Goal: Transaction & Acquisition: Purchase product/service

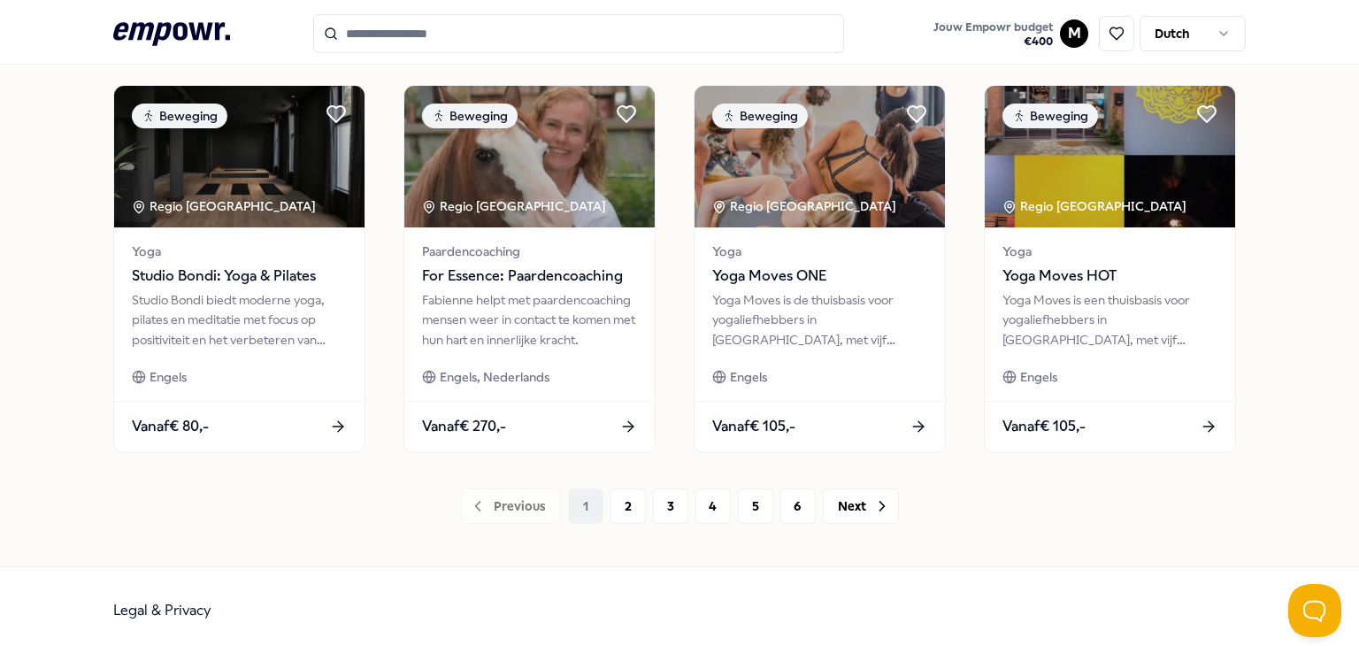
scroll to position [936, 0]
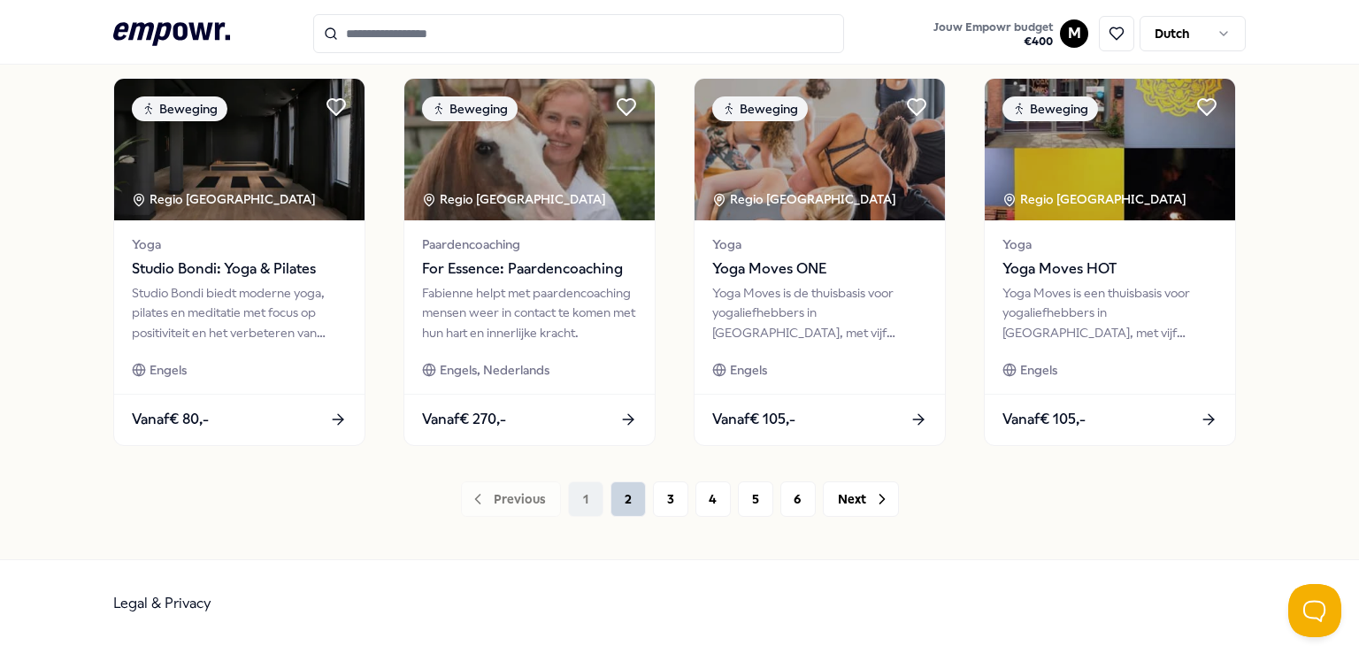
click at [623, 500] on button "2" at bounding box center [627, 498] width 35 height 35
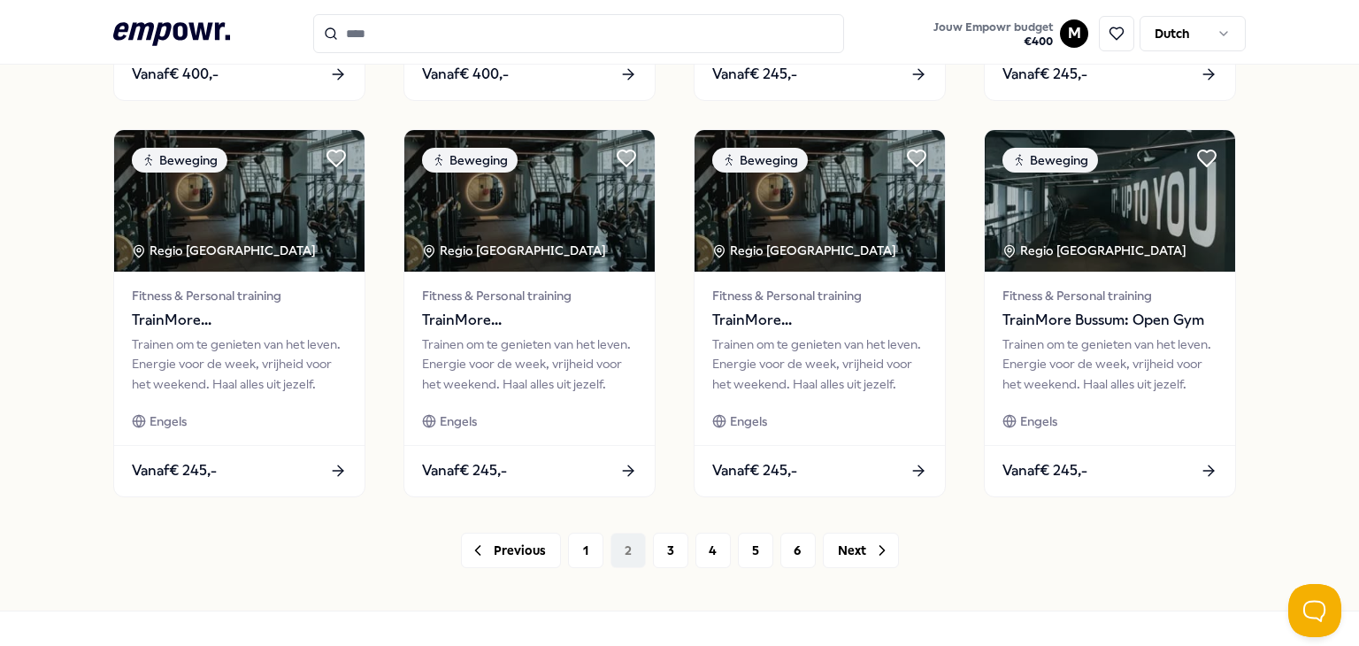
scroll to position [936, 0]
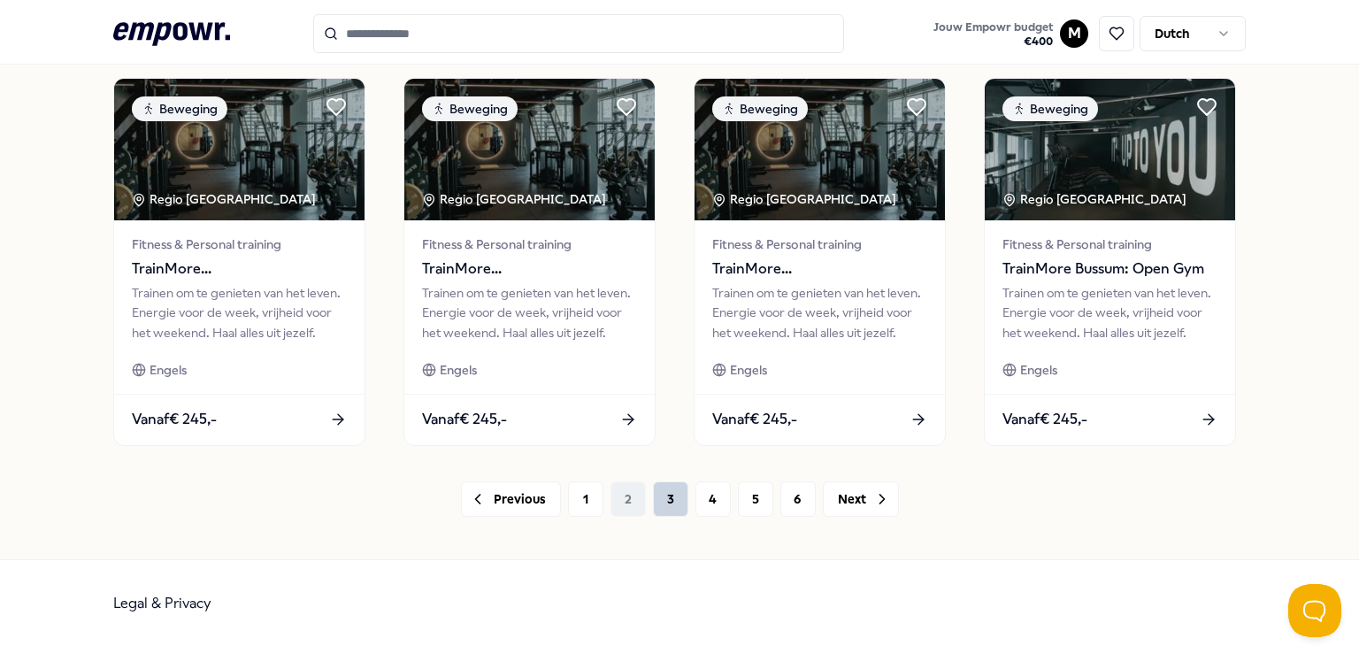
click at [659, 503] on button "3" at bounding box center [670, 498] width 35 height 35
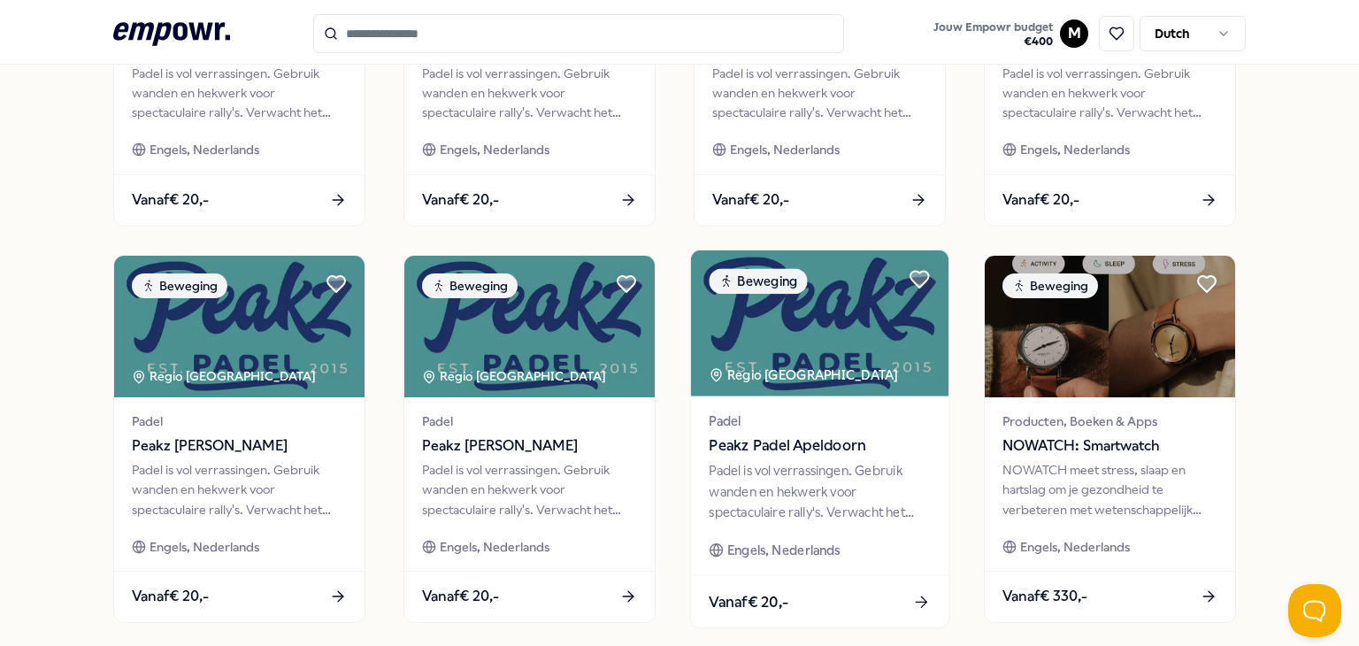
scroll to position [885, 0]
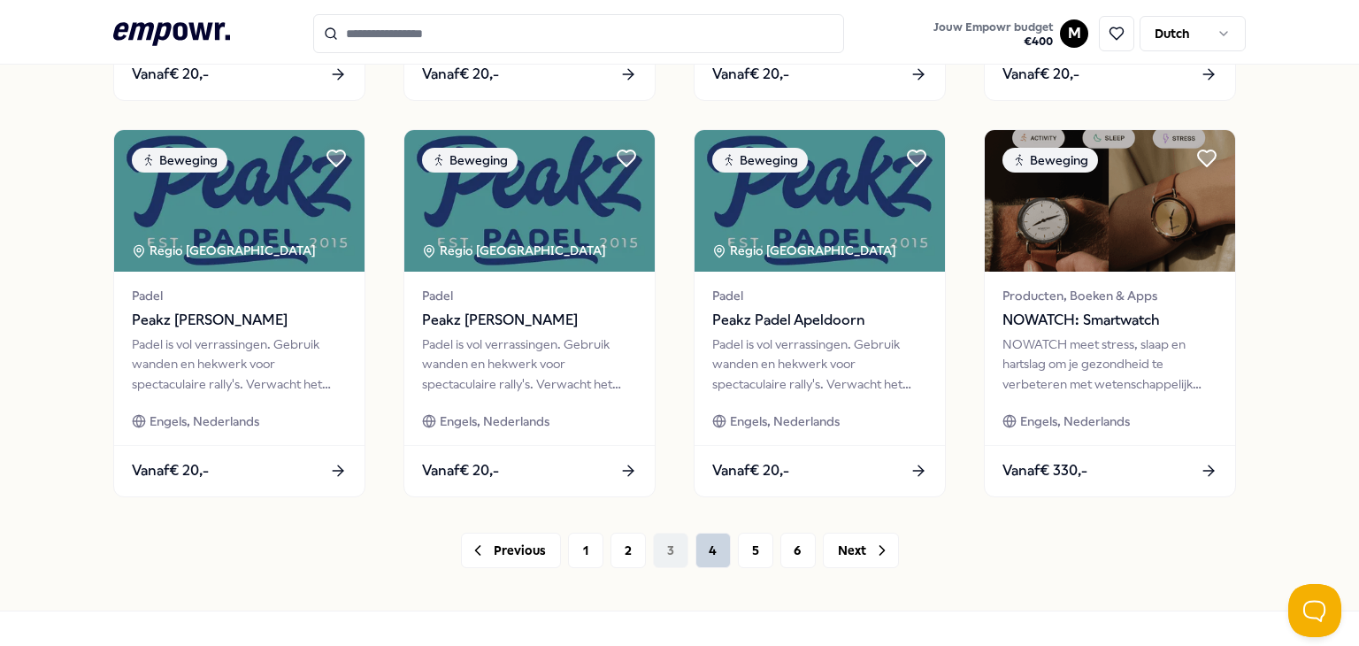
click at [695, 551] on button "4" at bounding box center [712, 550] width 35 height 35
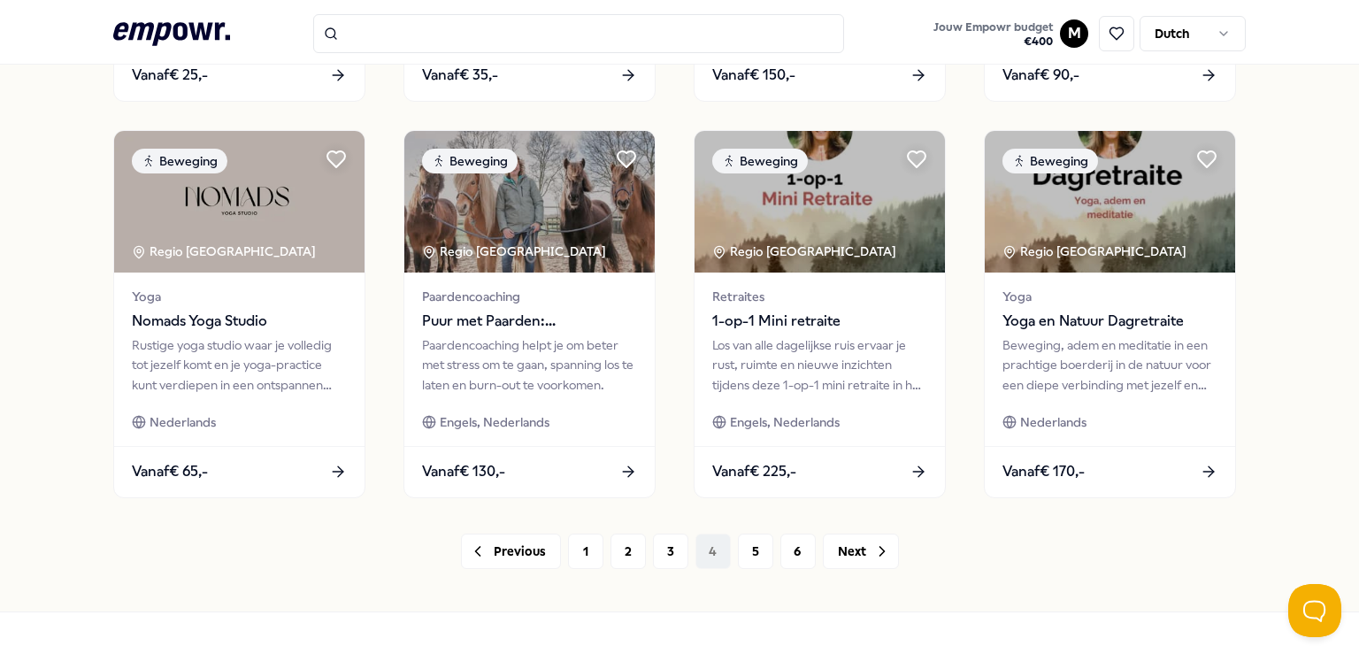
scroll to position [885, 0]
click at [743, 556] on button "5" at bounding box center [755, 550] width 35 height 35
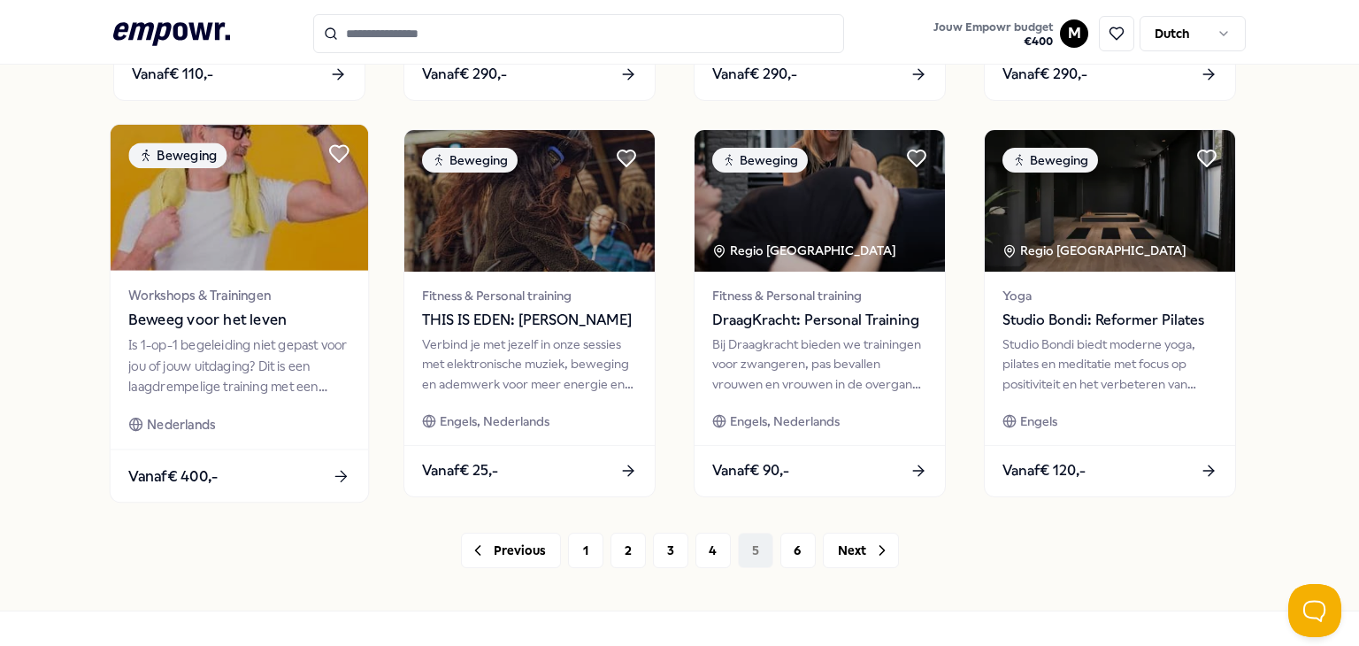
click at [170, 479] on span "Vanaf € 400,-" at bounding box center [172, 475] width 89 height 23
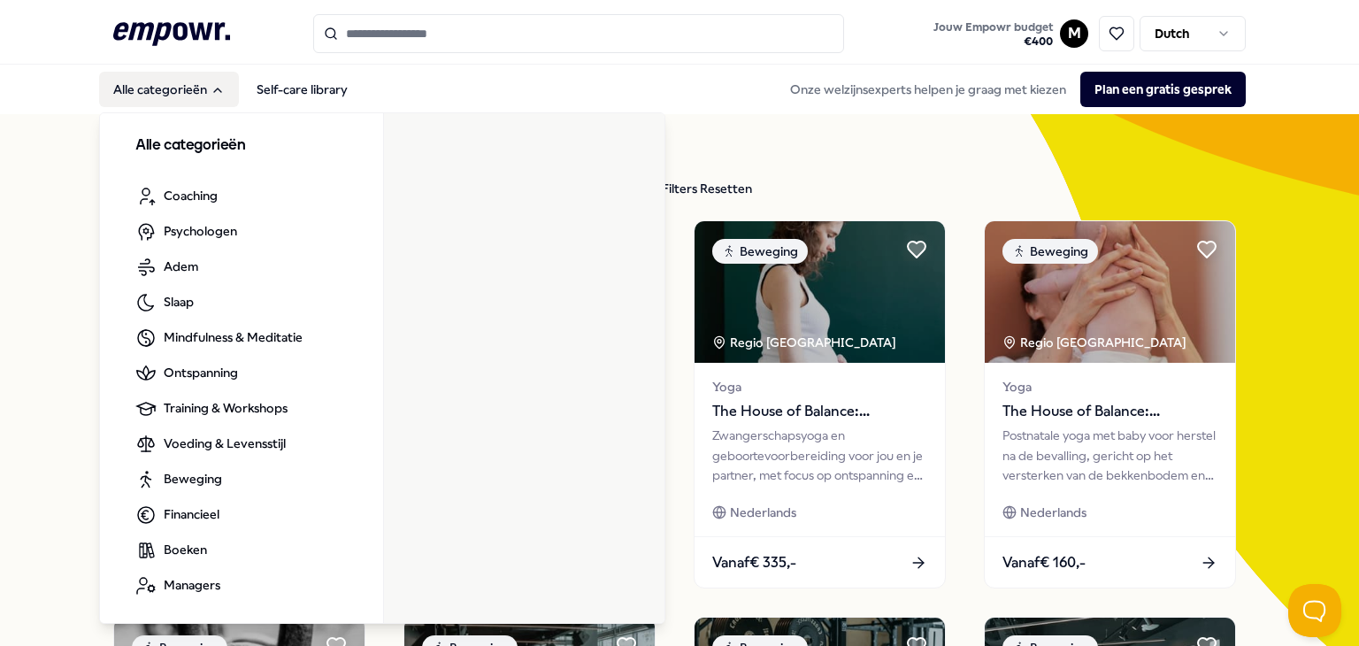
click at [161, 91] on button "Alle categorieën" at bounding box center [169, 89] width 140 height 35
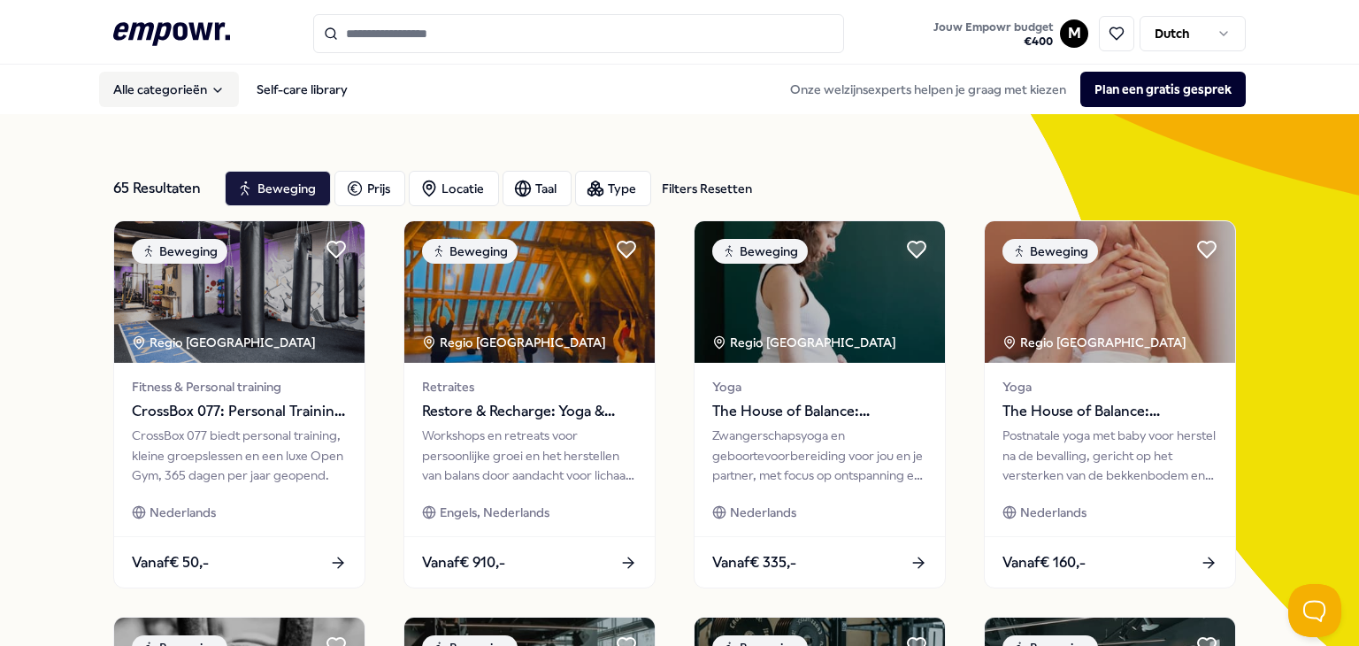
click at [161, 90] on button "Alle categorieën" at bounding box center [169, 89] width 140 height 35
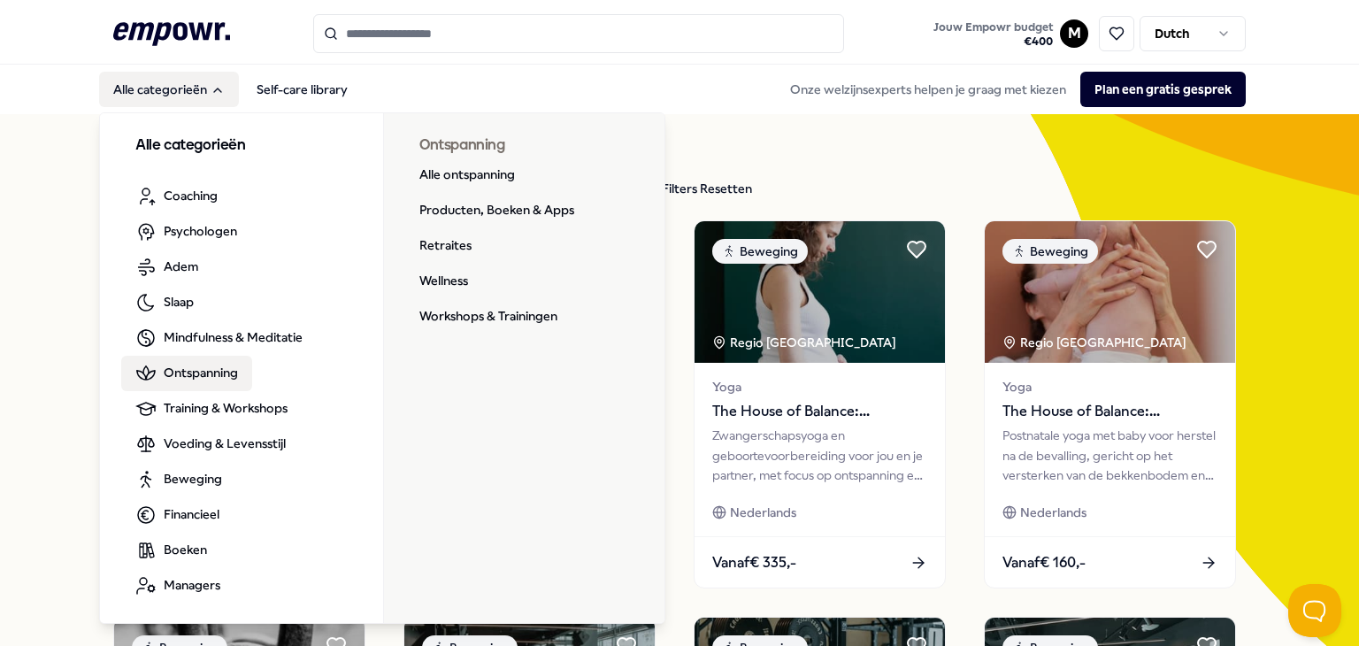
click at [202, 376] on span "Ontspanning" at bounding box center [201, 372] width 74 height 19
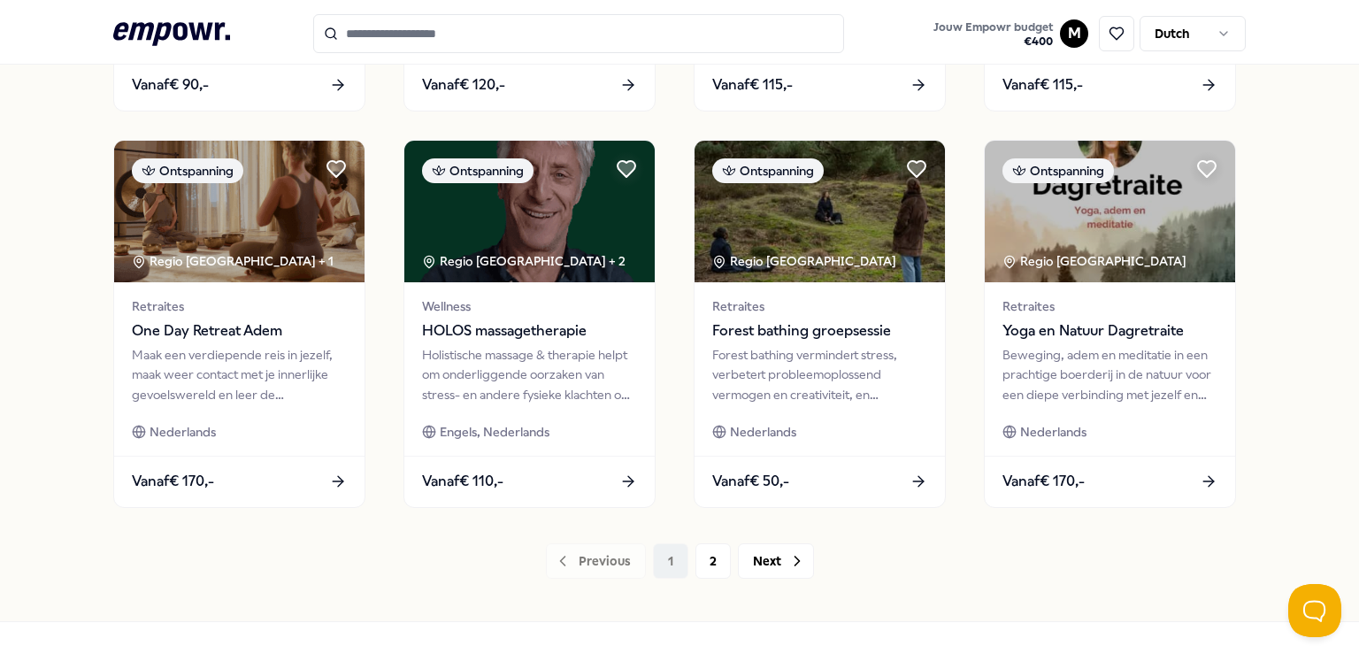
scroll to position [885, 0]
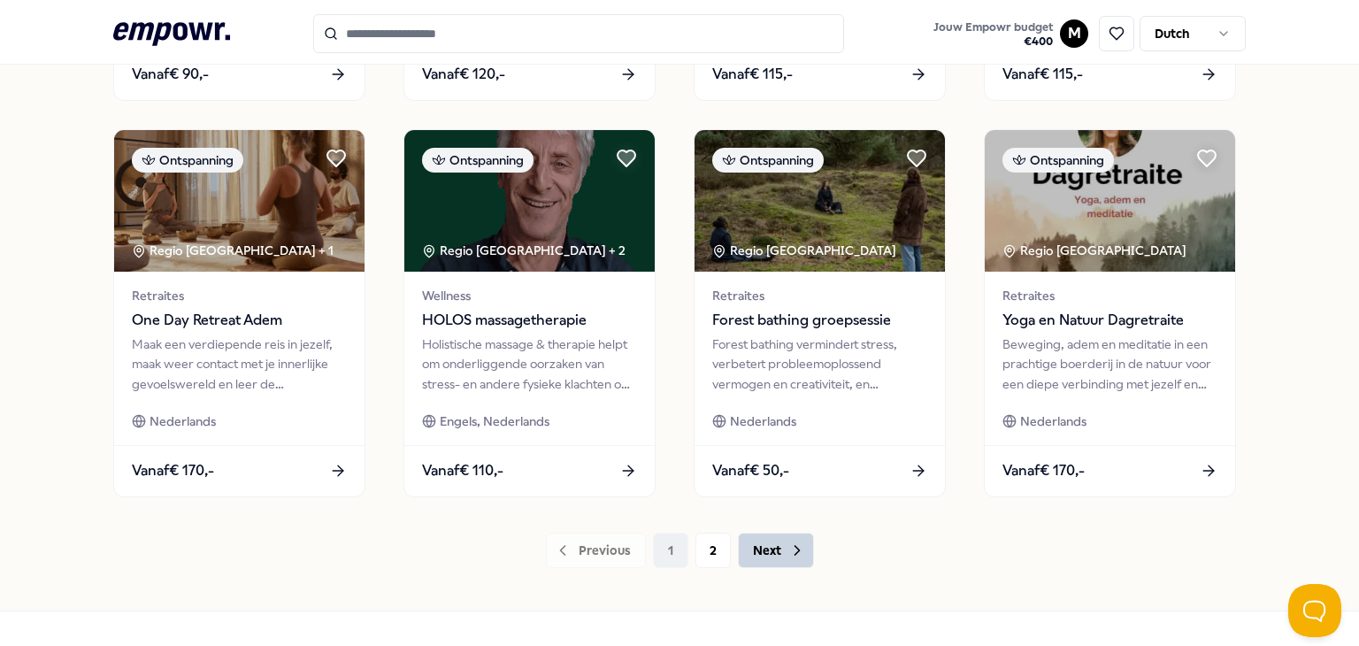
click at [781, 562] on button "Next" at bounding box center [776, 550] width 76 height 35
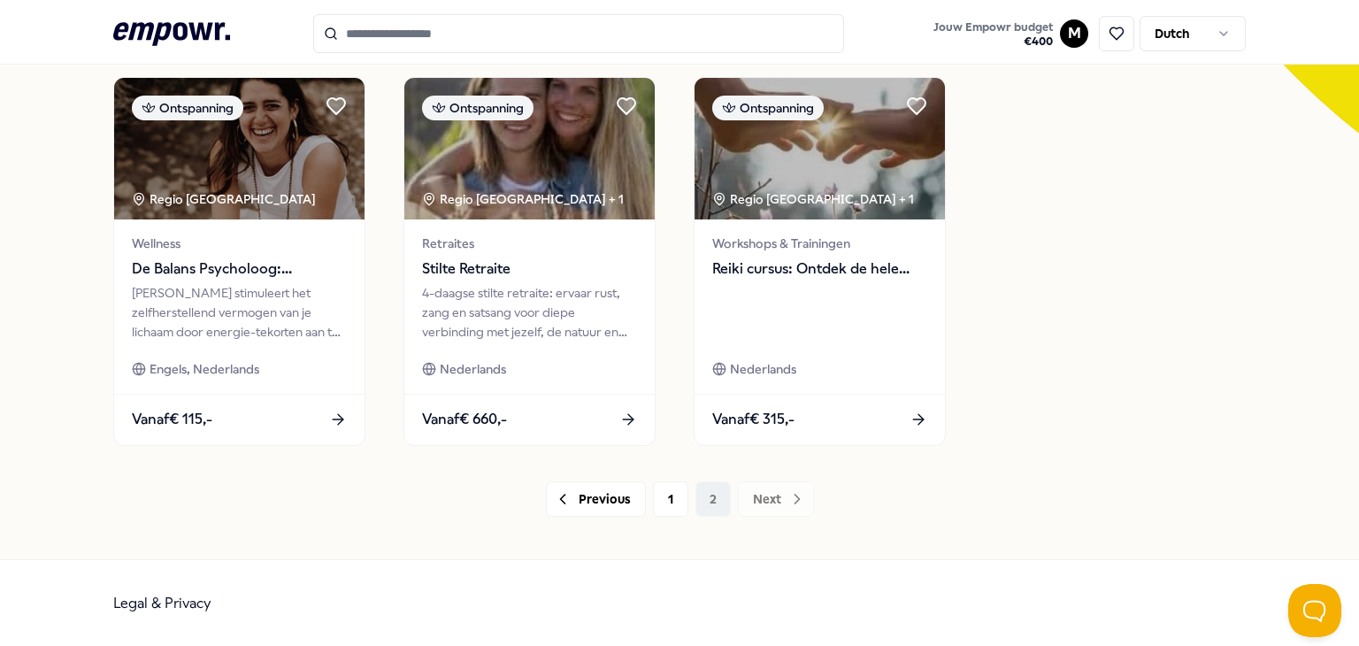
scroll to position [540, 0]
click at [669, 503] on button "1" at bounding box center [670, 498] width 35 height 35
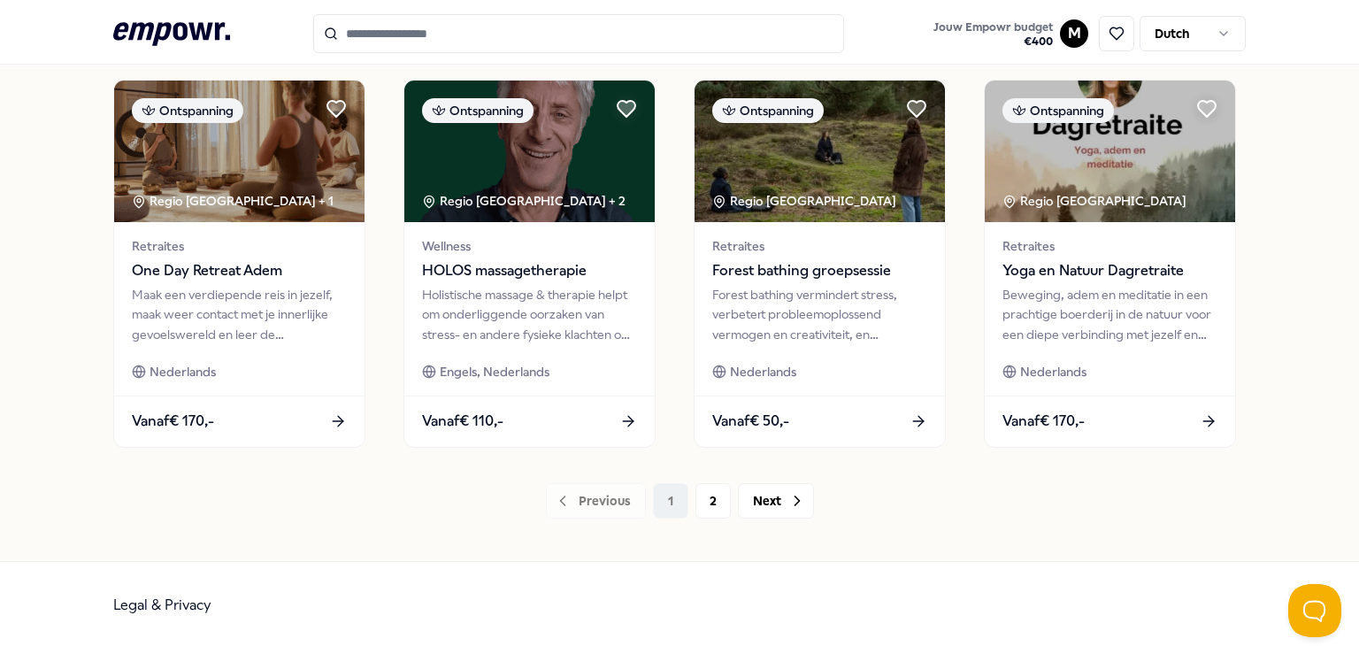
scroll to position [936, 0]
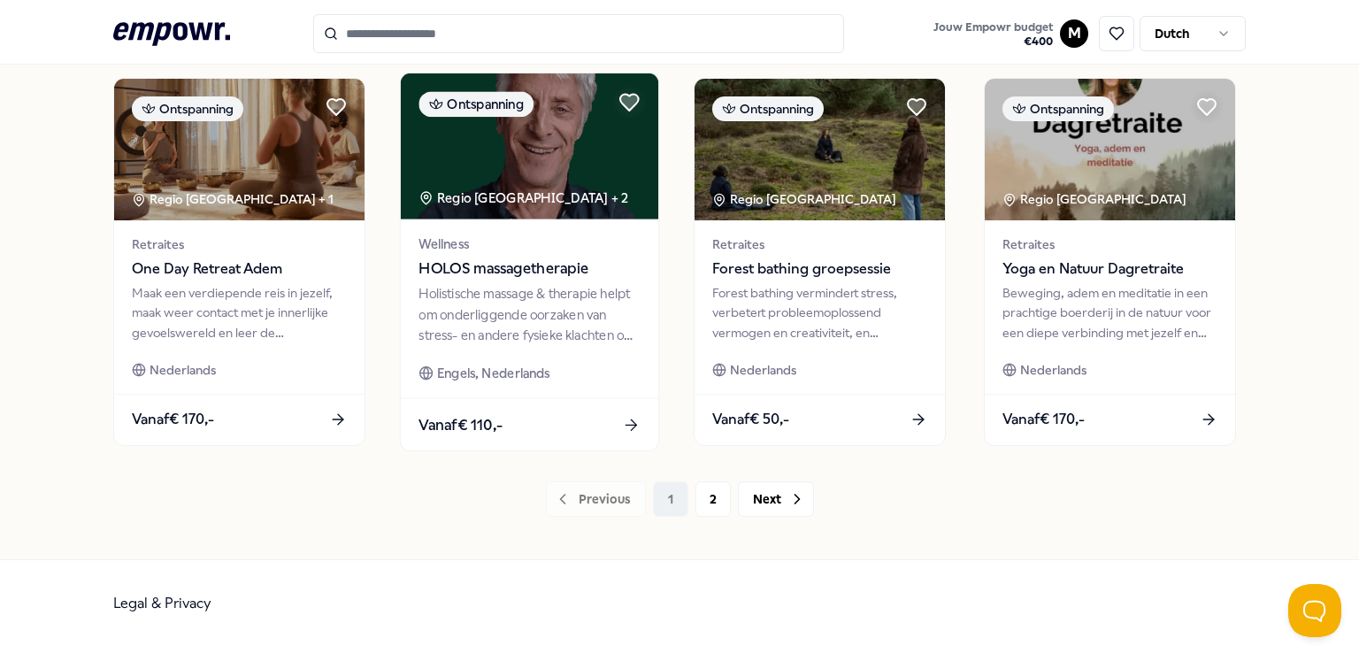
click at [544, 182] on img at bounding box center [529, 146] width 257 height 146
